Goal: Communication & Community: Share content

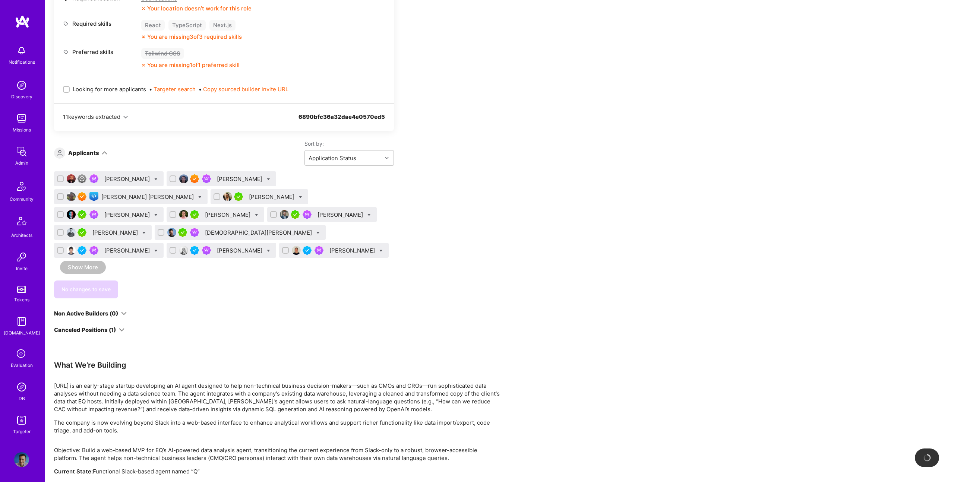
scroll to position [923, 0]
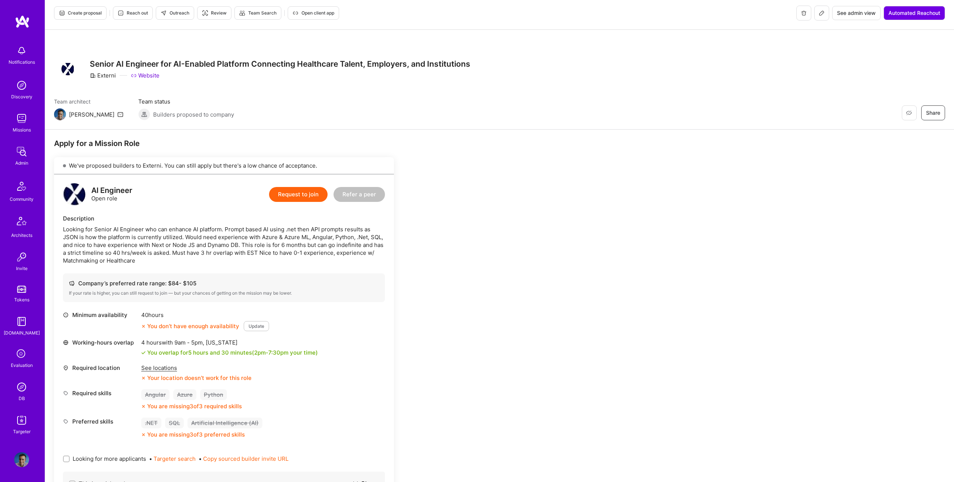
click at [104, 76] on div "Externi" at bounding box center [103, 76] width 26 height 8
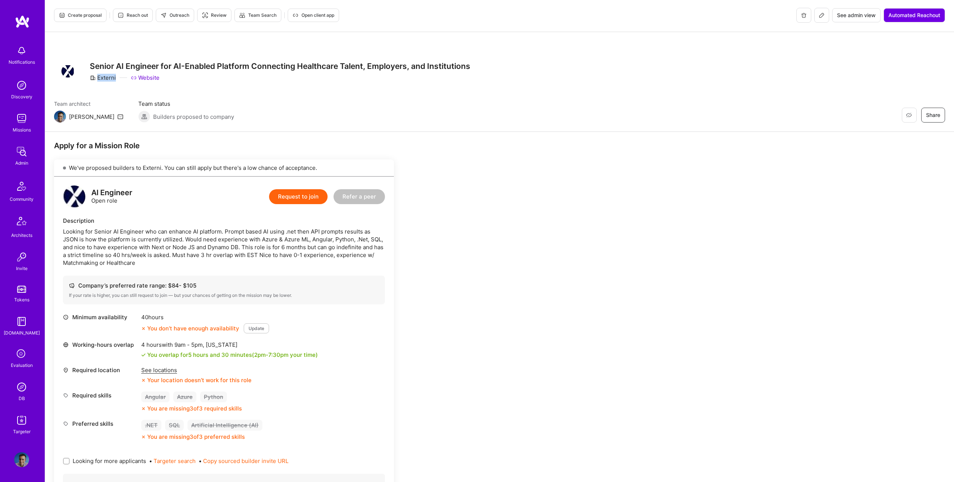
copy div "Externi"
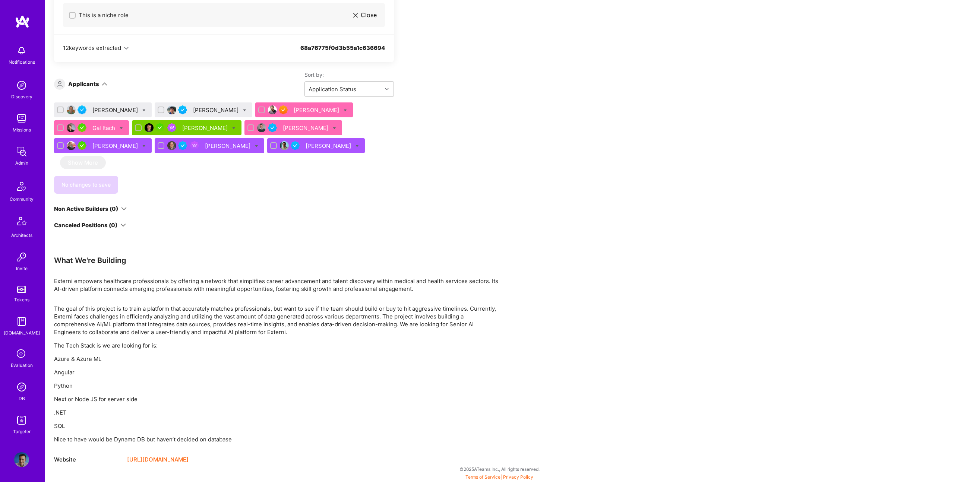
scroll to position [0, 0]
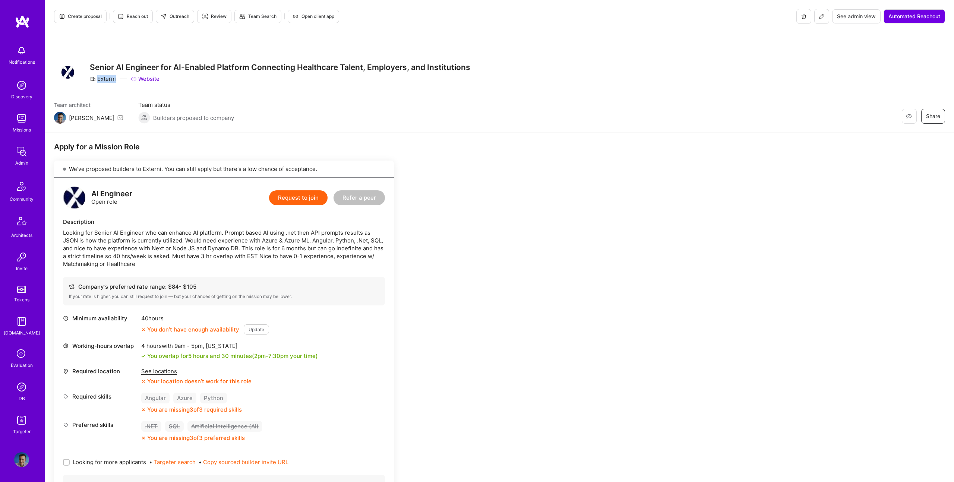
click at [822, 16] on icon at bounding box center [822, 16] width 6 height 6
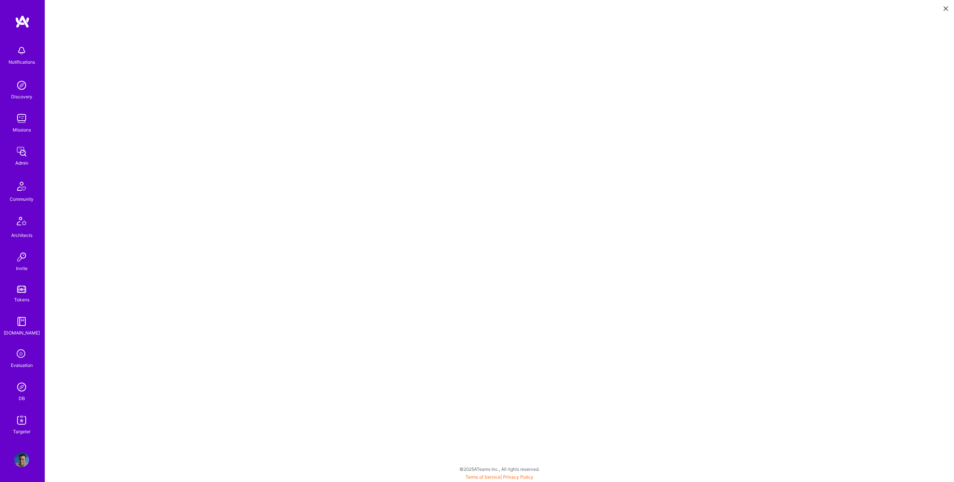
scroll to position [1, 0]
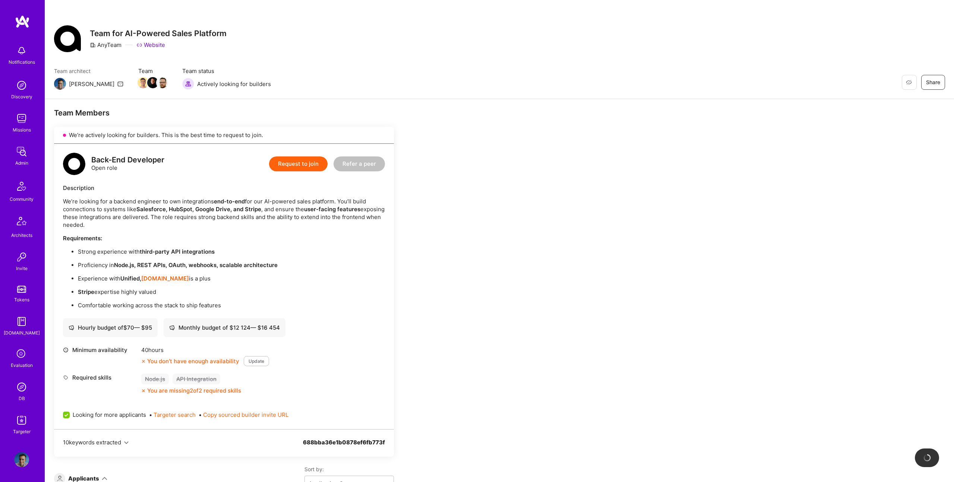
scroll to position [34, 0]
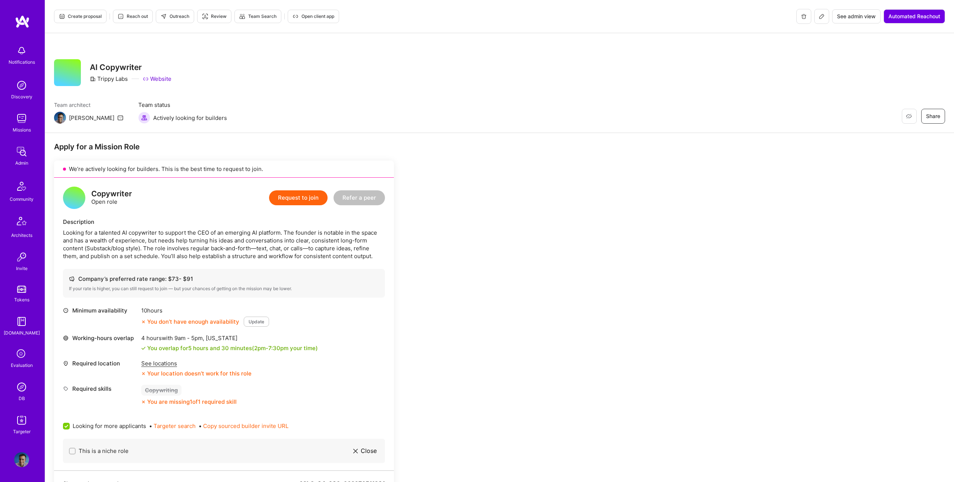
click at [161, 62] on div "AI Copywriter Trippy Labs Website" at bounding box center [131, 72] width 82 height 27
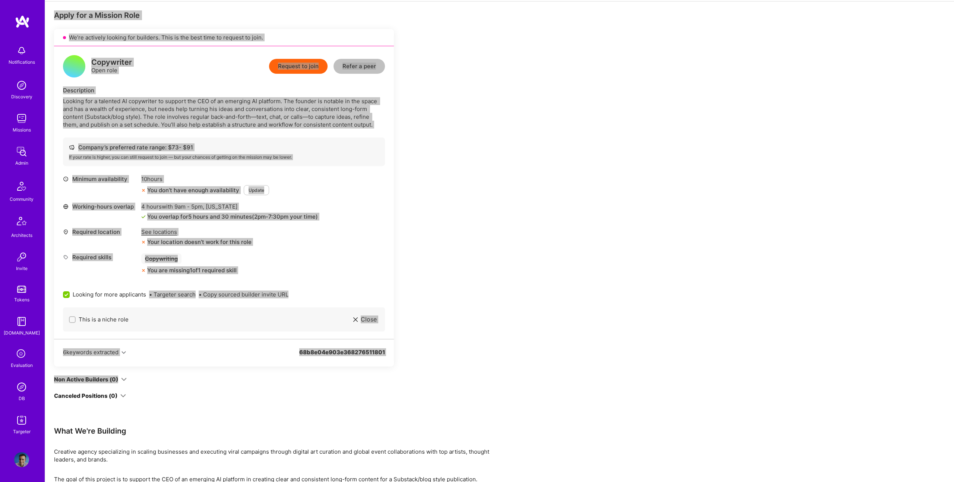
scroll to position [195, 0]
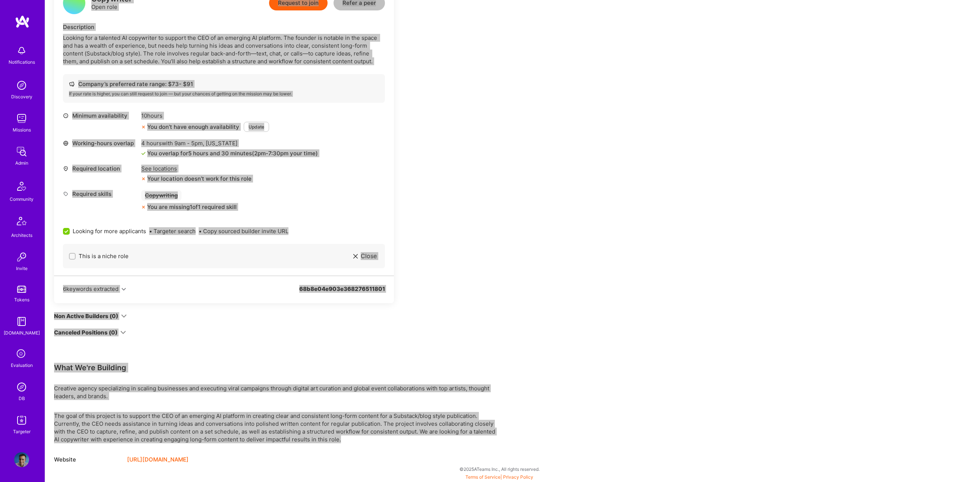
drag, startPoint x: 87, startPoint y: 49, endPoint x: 343, endPoint y: 439, distance: 466.3
click at [343, 439] on div "Create proposal Reach out Outreach Review Team Search Open client app See admin…" at bounding box center [499, 143] width 909 height 677
copy div "AI Copywriter Trippy Labs Website Team architect Luis Team status Actively look…"
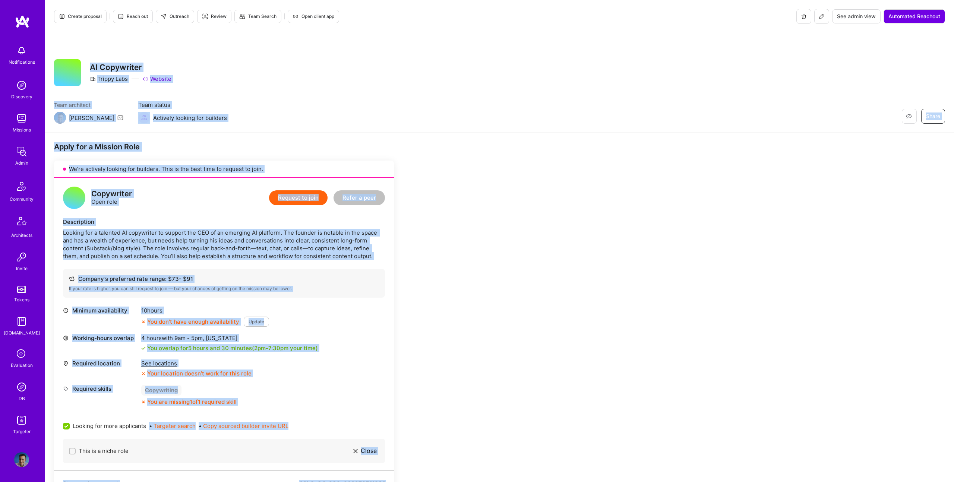
click at [566, 195] on div "Apply for a Mission Role We’re actively looking for builders. This is the best …" at bounding box center [499, 405] width 909 height 544
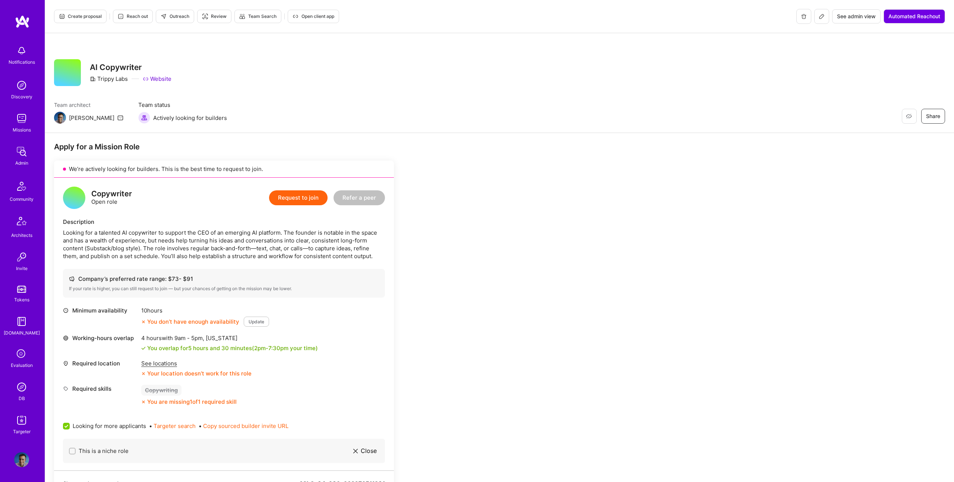
click at [176, 11] on button "Outreach" at bounding box center [175, 16] width 38 height 13
click at [73, 453] on input "This is a niche role" at bounding box center [72, 451] width 5 height 5
checkbox input "false"
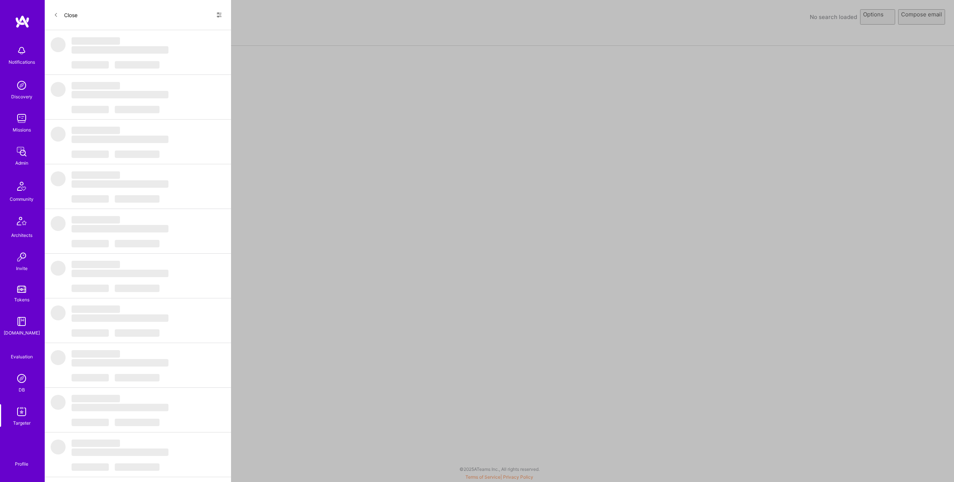
select select "rich-reachout"
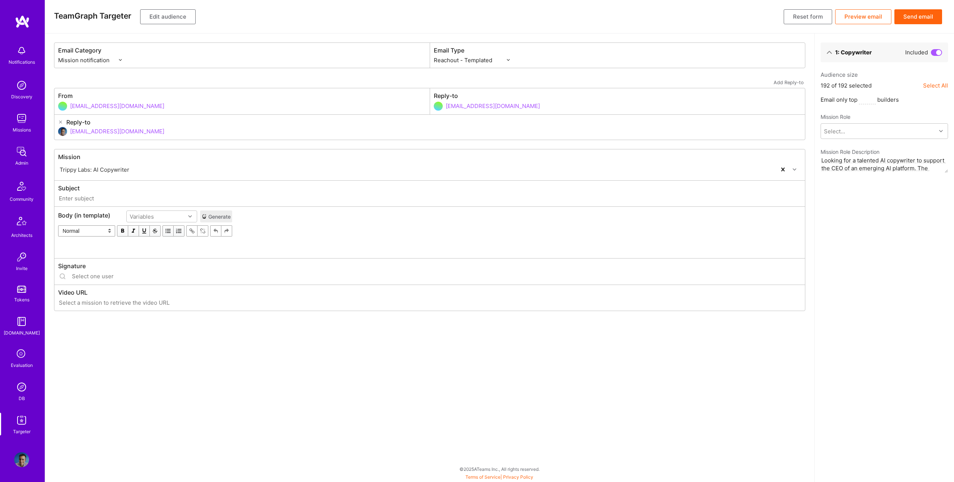
type input "[DOMAIN_NAME] // Trippy Labs: AI Copywriter"
type input "[EMAIL_ADDRESS][DOMAIN_NAME]"
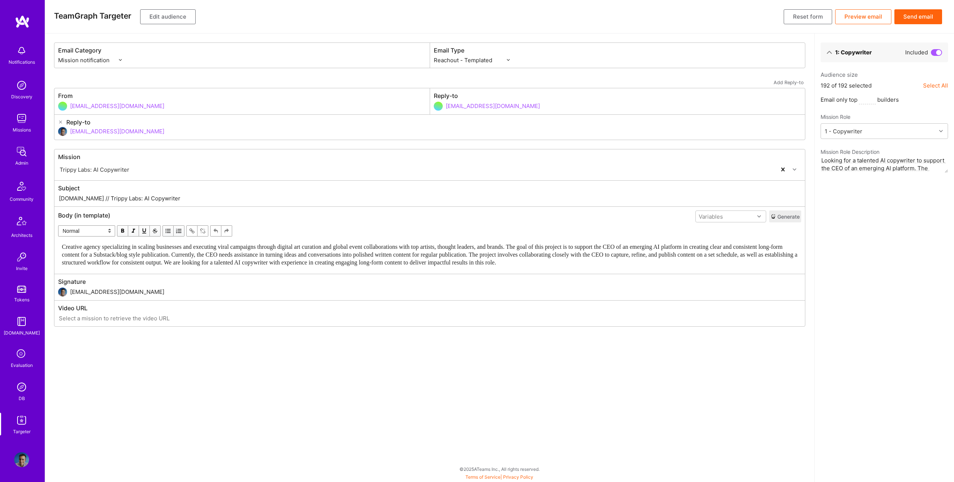
click at [275, 255] on span "Creative agency specializing in scaling businesses and executing viral campaign…" at bounding box center [430, 255] width 737 height 22
click at [277, 252] on span "Creative agency specializing in scaling businesses and executing viral campaign…" at bounding box center [430, 255] width 737 height 22
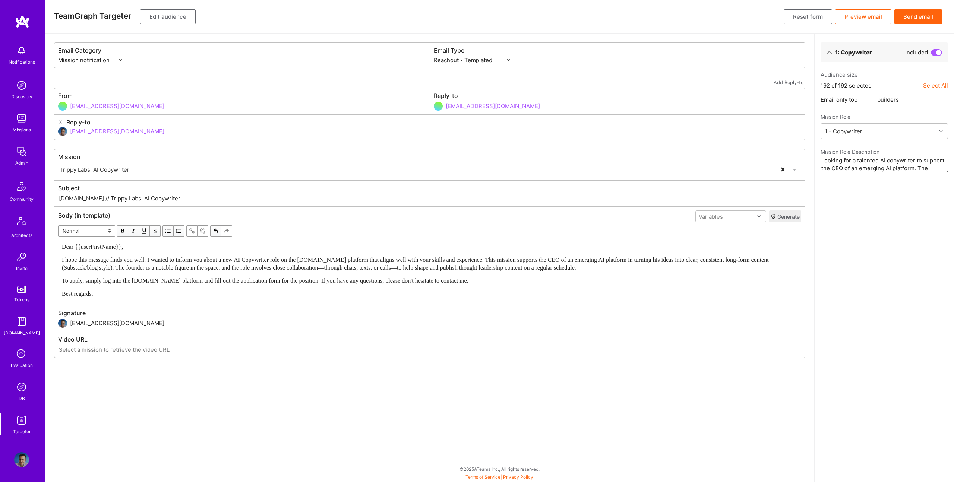
drag, startPoint x: 87, startPoint y: 199, endPoint x: 258, endPoint y: 202, distance: 171.1
click at [258, 202] on input "[DOMAIN_NAME] // Trippy Labs: AI Copywriter" at bounding box center [429, 198] width 743 height 9
paste input "New AI Copywriter Role Supporting CEO of Emerging AI Platform"
type input "[DOMAIN_NAME] // New AI Copywriter Role Supporting CEO of Emerging AI Platform"
click at [176, 9] on button "Edit audience" at bounding box center [168, 16] width 56 height 15
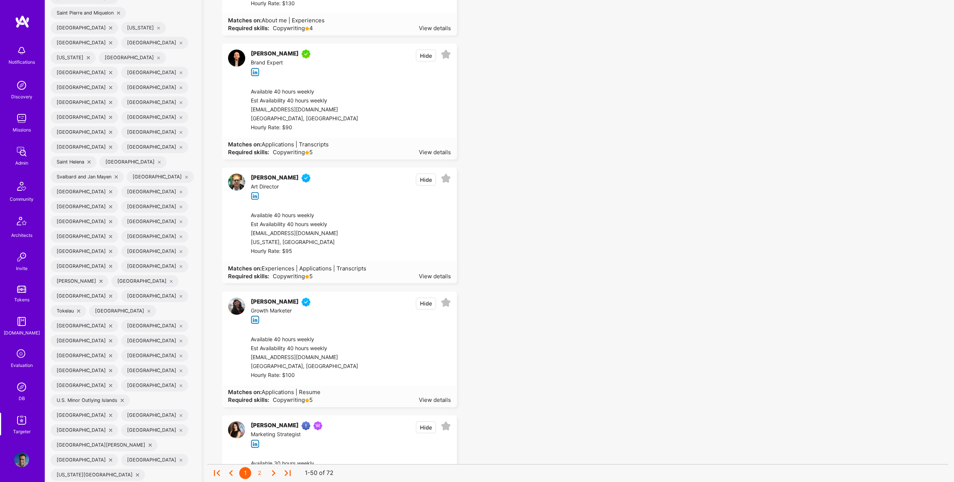
scroll to position [2809, 0]
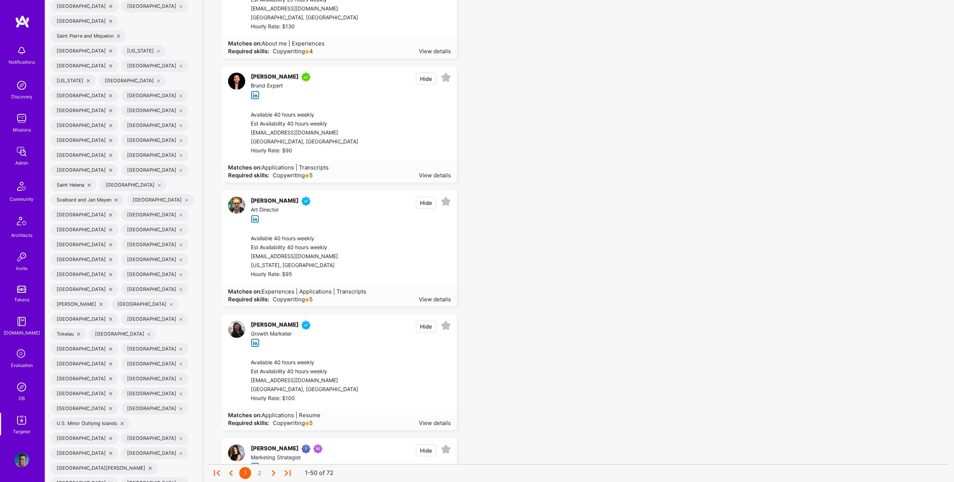
drag, startPoint x: 83, startPoint y: 168, endPoint x: 268, endPoint y: 164, distance: 184.5
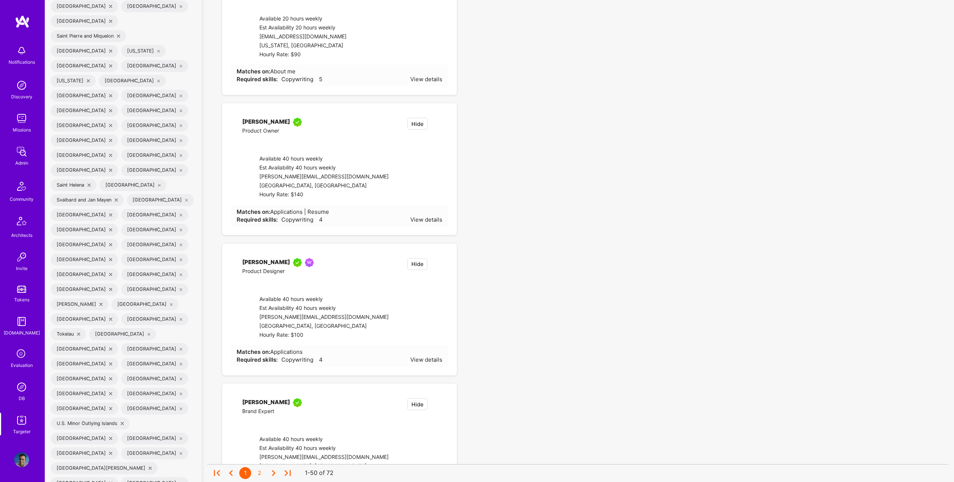
checkbox input "true"
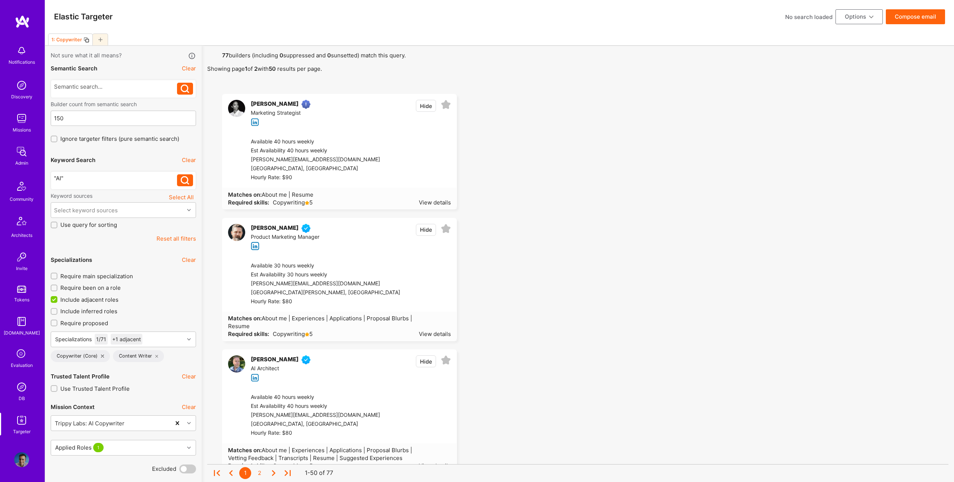
click at [99, 39] on icon at bounding box center [100, 40] width 4 height 4
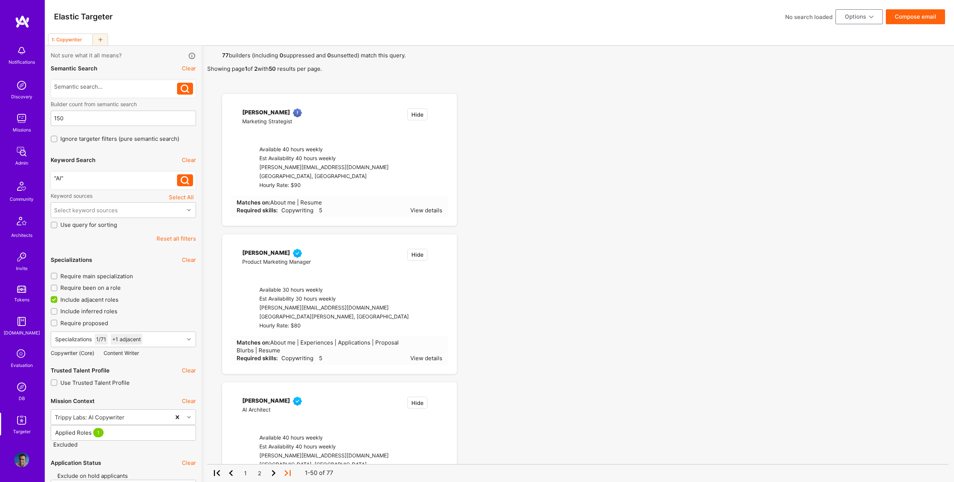
checkbox input "false"
type input "[DATE]"
type input "0"
checkbox input "false"
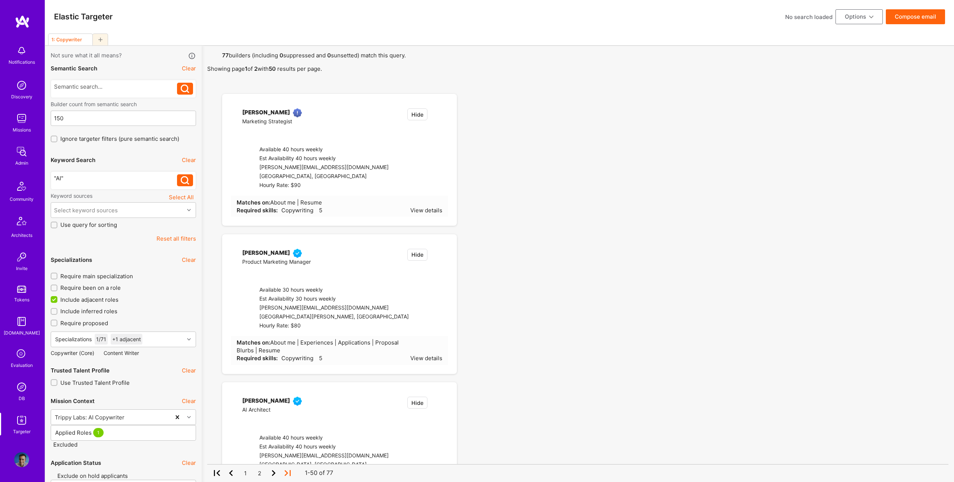
checkbox input "false"
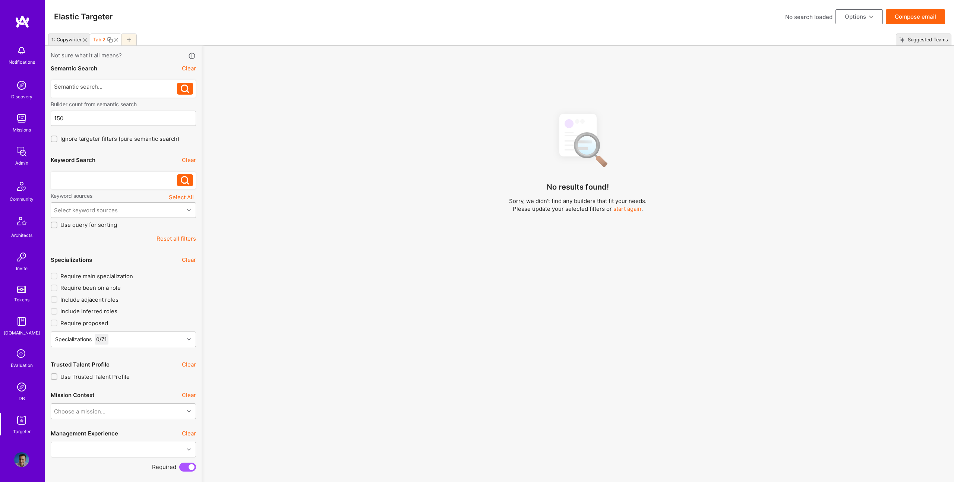
click at [69, 181] on div at bounding box center [115, 178] width 123 height 8
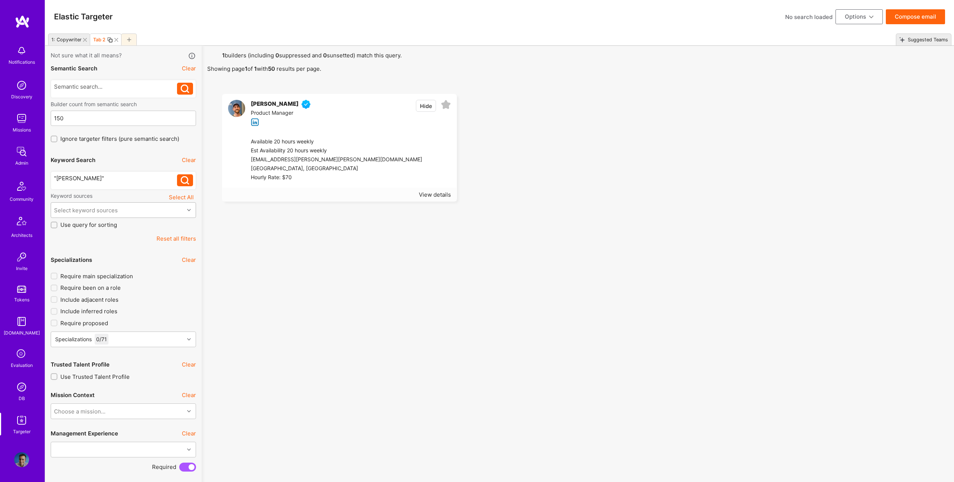
click at [110, 208] on div "Select keyword sources" at bounding box center [86, 210] width 64 height 8
drag, startPoint x: 585, startPoint y: 165, endPoint x: 519, endPoint y: 110, distance: 86.0
click at [575, 158] on ul "[PERSON_NAME] Product Manager Hide Available 20 hours weekly Est Availability 2…" at bounding box center [577, 148] width 741 height 108
click at [446, 105] on icon at bounding box center [446, 105] width 10 height 10
click at [58, 38] on div "1: Copywriter" at bounding box center [66, 40] width 30 height 6
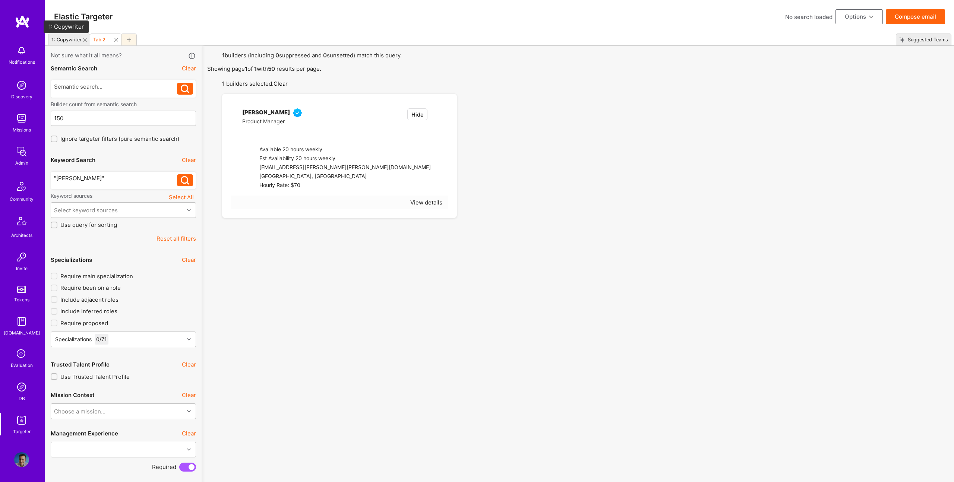
checkbox input "true"
type input "[DATE]"
type input "1"
checkbox input "true"
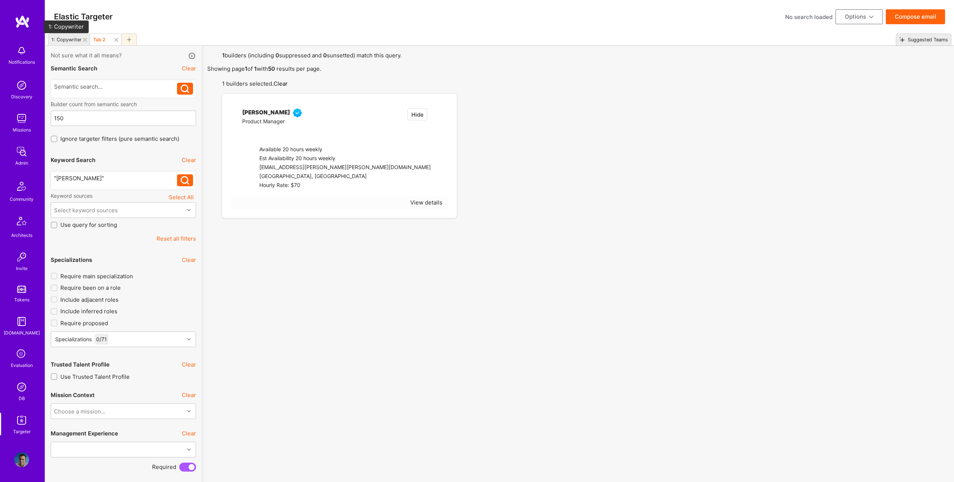
checkbox input "true"
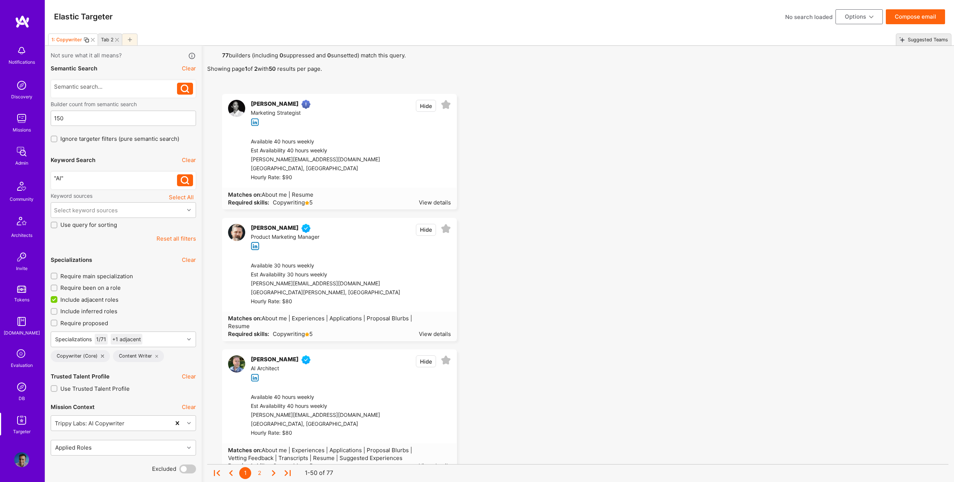
click at [926, 15] on button "Compose email" at bounding box center [915, 16] width 59 height 15
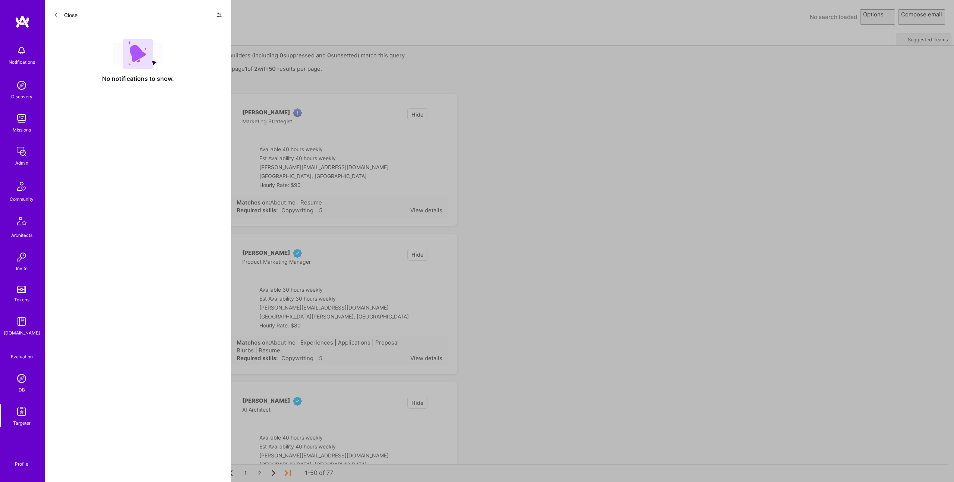
select select "rich-reachout"
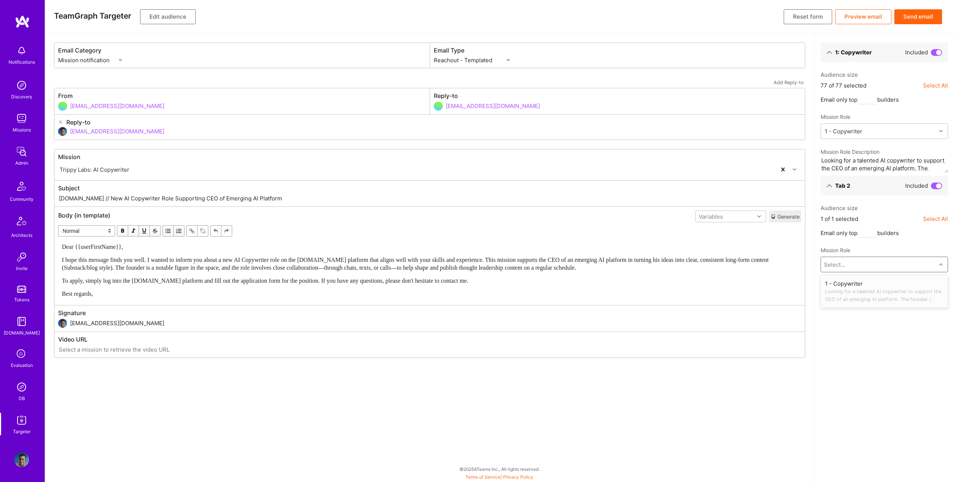
click at [866, 263] on div "Select..." at bounding box center [878, 264] width 115 height 15
click at [847, 288] on span "Looking for a talented AI copywriter to support the CEO of an emerging AI platf…" at bounding box center [884, 296] width 119 height 16
type textarea "Looking for a talented AI copywriter to support the CEO of an emerging AI platf…"
click at [913, 15] on button "Send email" at bounding box center [918, 16] width 48 height 15
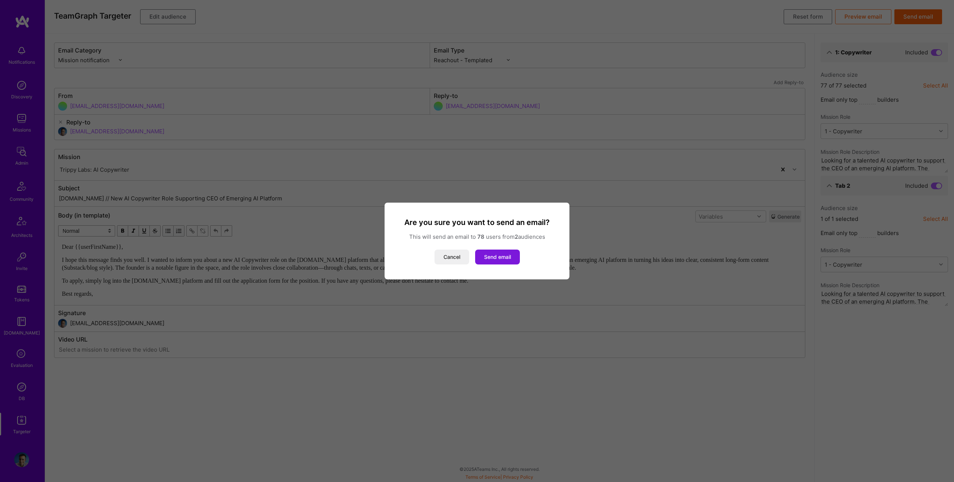
click at [500, 256] on button "Send email" at bounding box center [497, 257] width 45 height 15
